Goal: Task Accomplishment & Management: Manage account settings

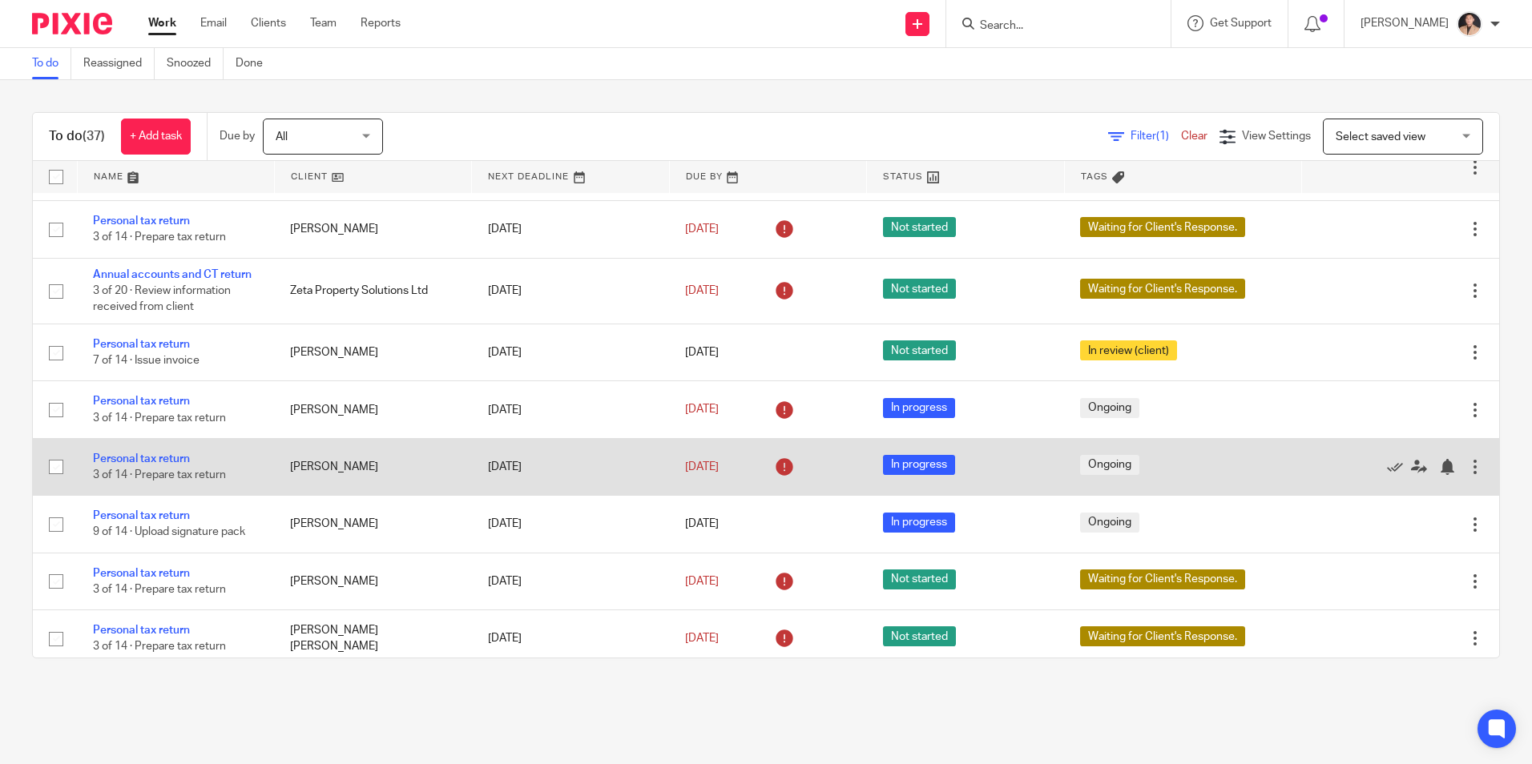
scroll to position [401, 0]
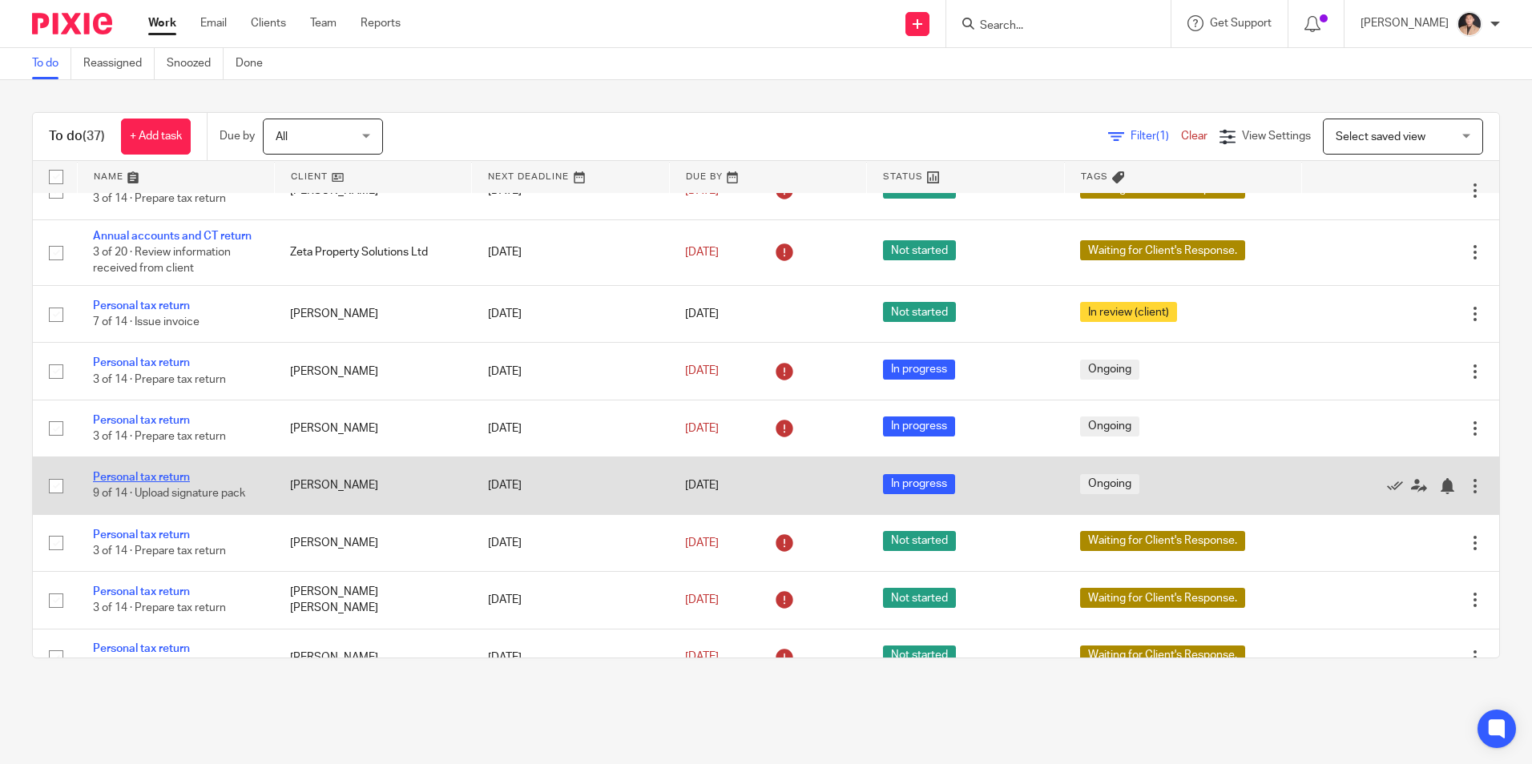
drag, startPoint x: 148, startPoint y: 479, endPoint x: 158, endPoint y: 479, distance: 9.6
click at [148, 479] on link "Personal tax return" at bounding box center [141, 477] width 97 height 11
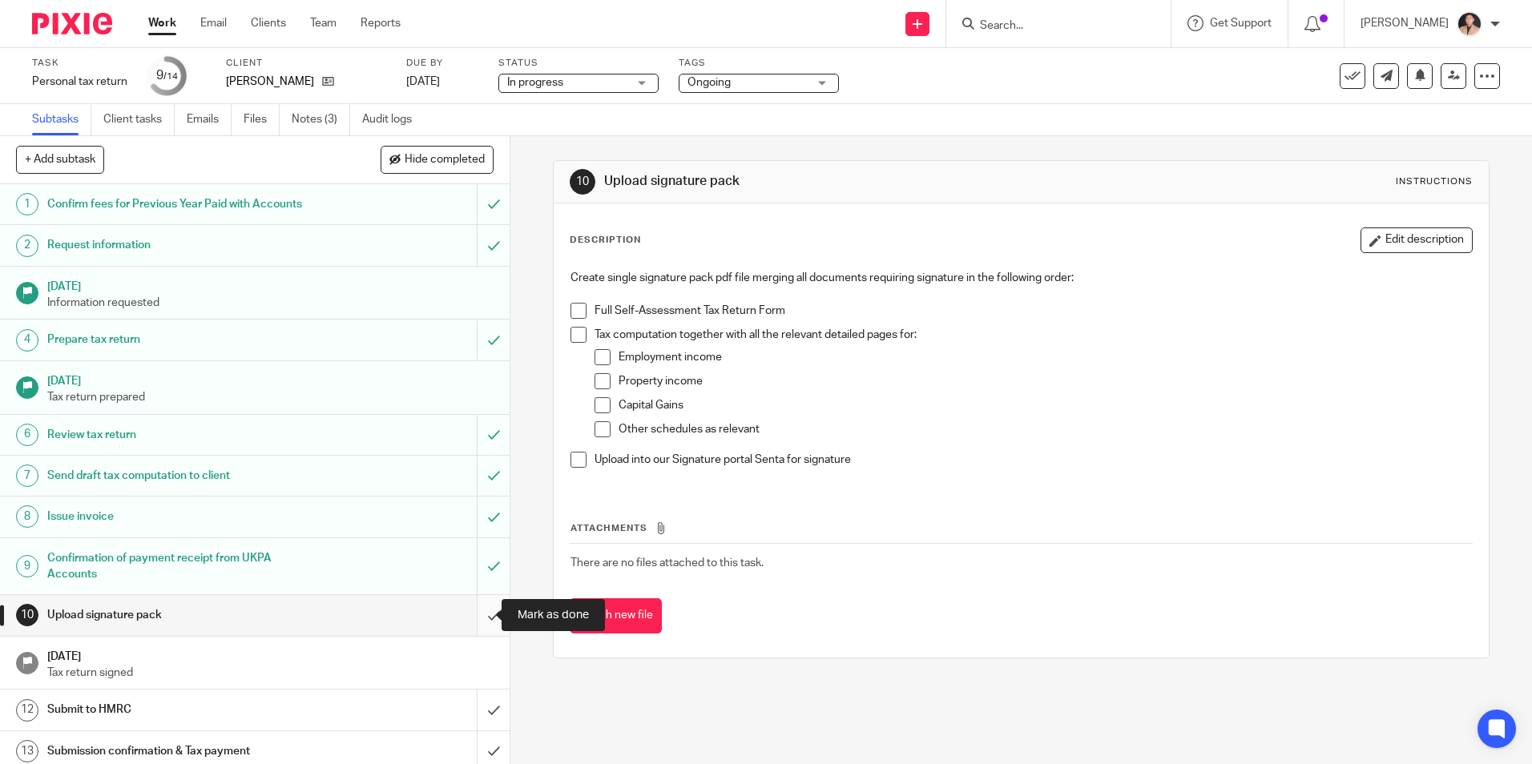
click at [479, 619] on input "submit" at bounding box center [255, 615] width 510 height 40
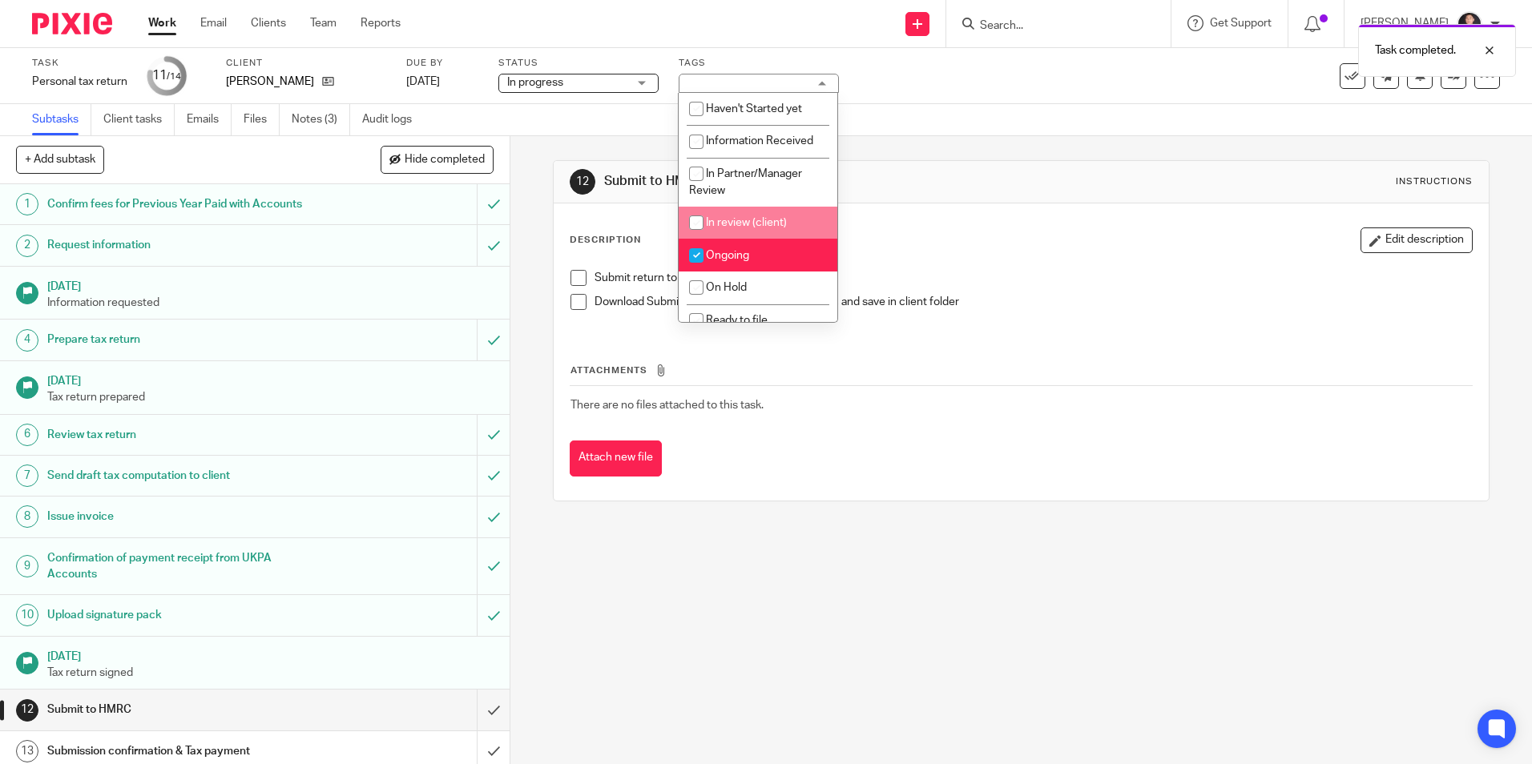
click at [760, 248] on li "Ongoing" at bounding box center [758, 255] width 159 height 33
checkbox input "false"
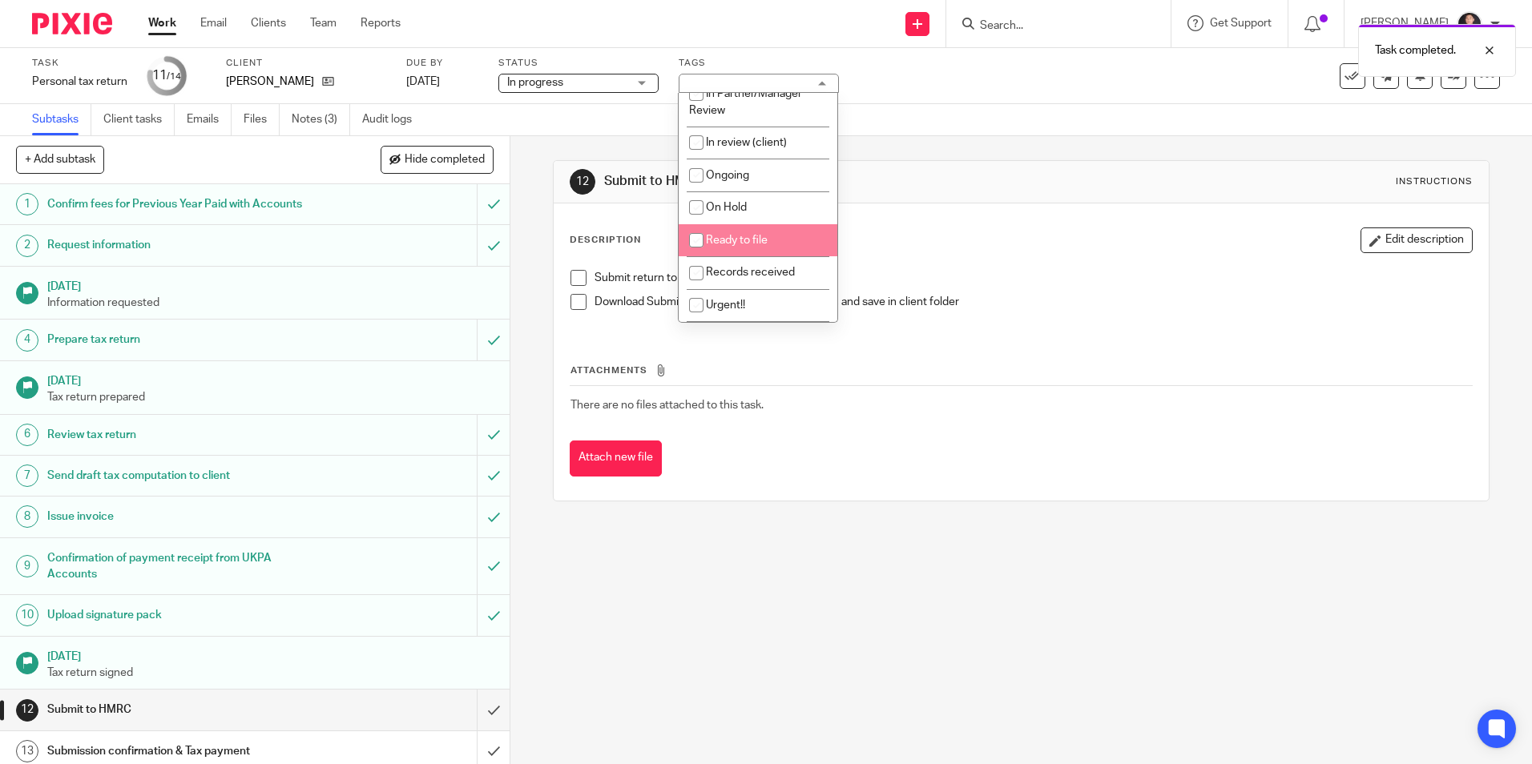
click at [750, 253] on li "Ready to file" at bounding box center [758, 240] width 159 height 33
checkbox input "true"
click at [986, 246] on div "Description Edit description" at bounding box center [1021, 241] width 902 height 26
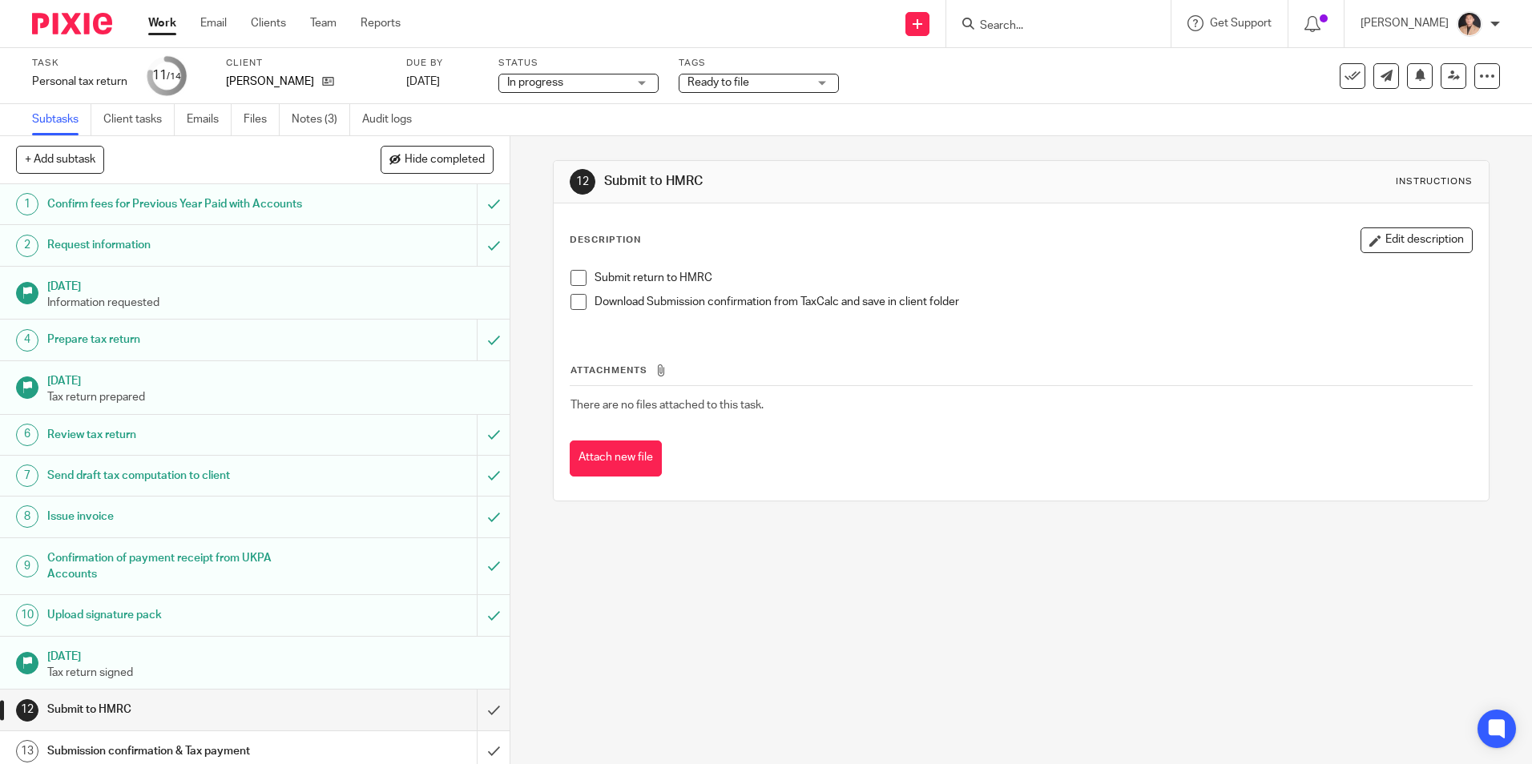
click at [175, 23] on link "Work" at bounding box center [162, 23] width 28 height 16
